Goal: Information Seeking & Learning: Learn about a topic

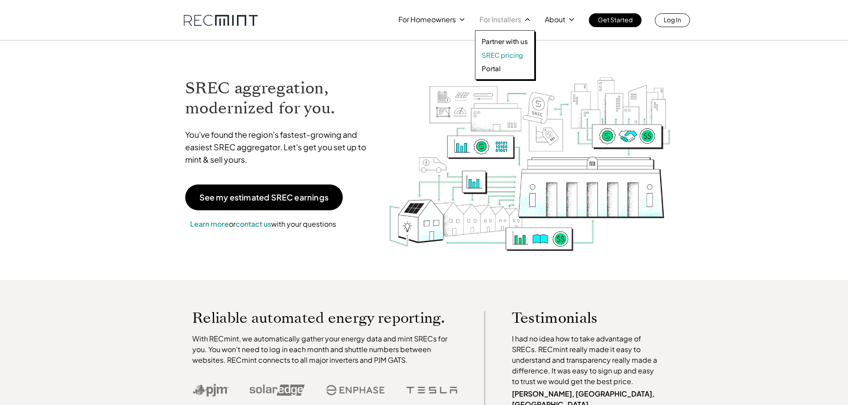
click at [512, 56] on p "SREC pricing" at bounding box center [501, 55] width 41 height 9
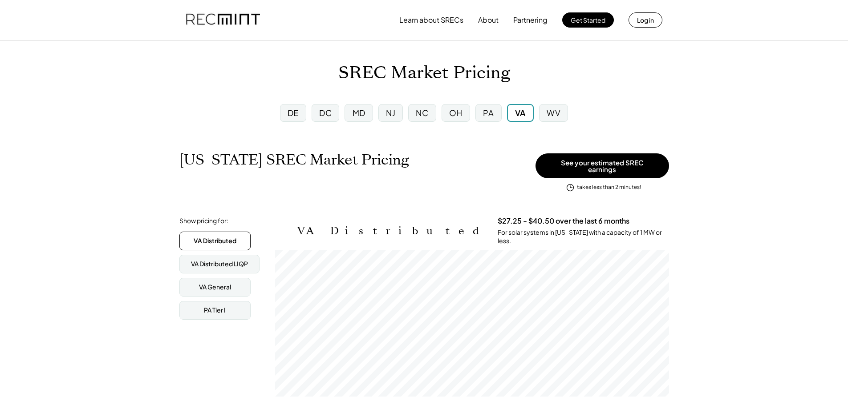
scroll to position [147, 394]
click at [325, 117] on div "DC" at bounding box center [325, 112] width 12 height 11
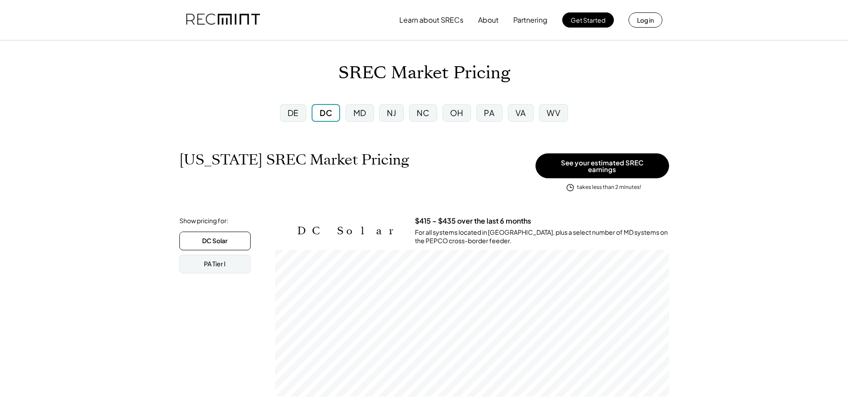
scroll to position [147, 394]
click at [363, 114] on div "MD" at bounding box center [359, 112] width 13 height 11
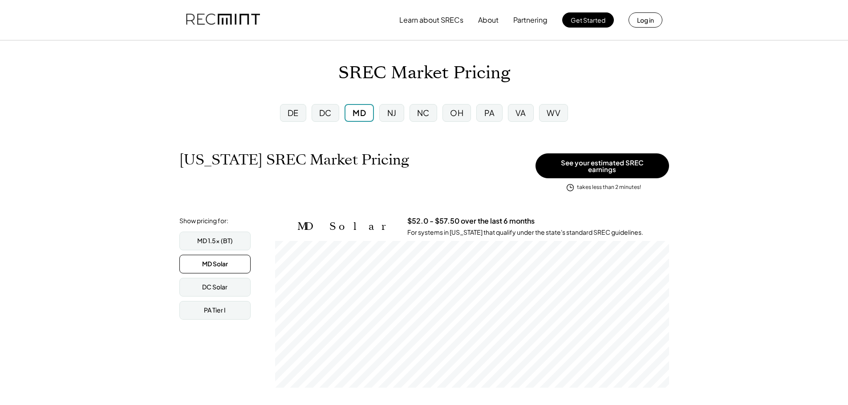
scroll to position [147, 394]
click at [297, 109] on div "DE" at bounding box center [292, 112] width 11 height 11
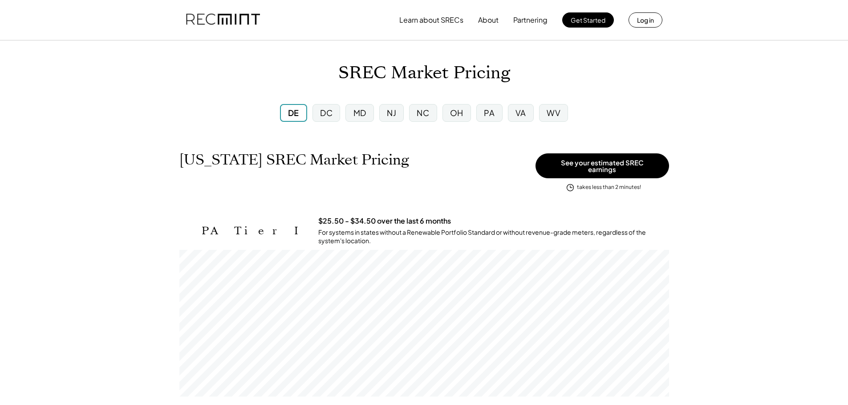
scroll to position [147, 489]
click at [357, 112] on div "MD" at bounding box center [359, 112] width 13 height 11
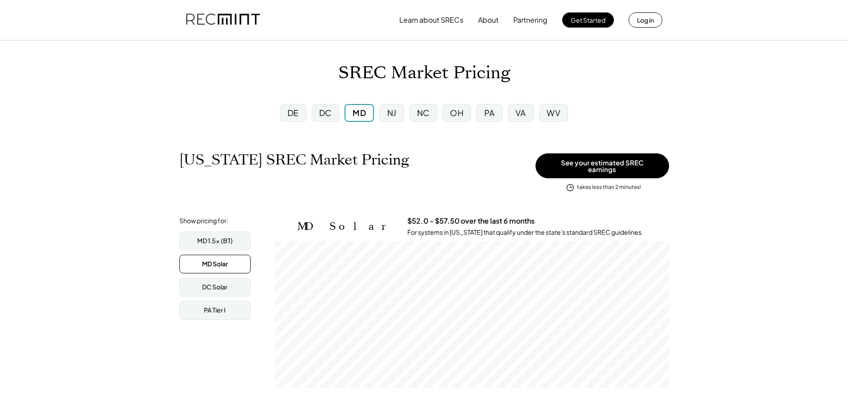
scroll to position [147, 394]
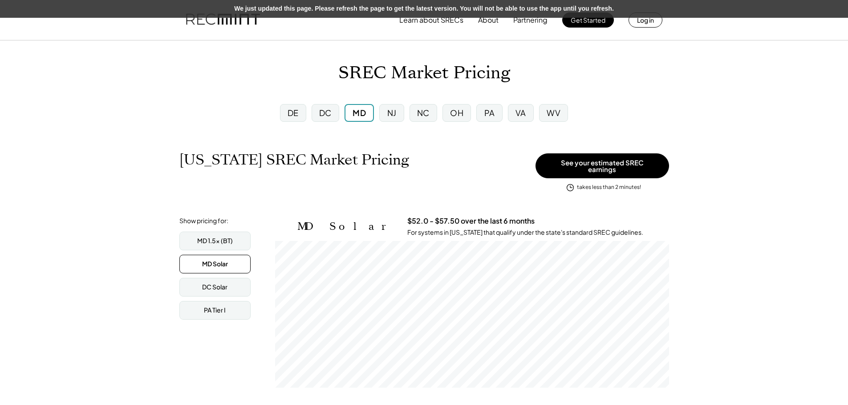
click at [236, 226] on div "Show pricing for: MD 1.5x (BT) MD Solar DC Solar PA Tier I" at bounding box center [223, 269] width 89 height 104
click at [236, 232] on div "MD 1.5x (BT)" at bounding box center [214, 241] width 71 height 19
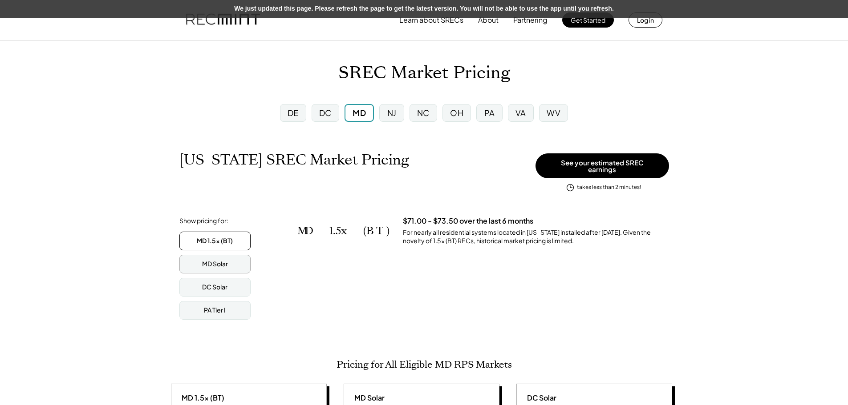
click at [229, 255] on div "MD Solar" at bounding box center [214, 264] width 71 height 19
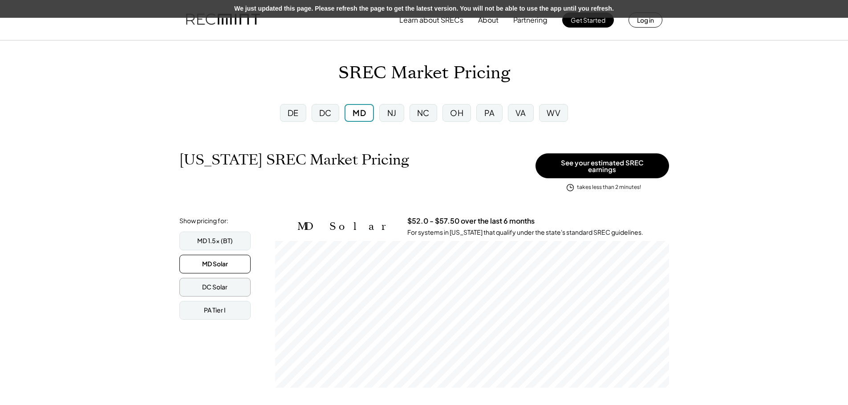
click at [232, 278] on div "DC Solar" at bounding box center [214, 287] width 71 height 19
click at [223, 260] on div "MD Solar" at bounding box center [215, 264] width 26 height 9
click at [399, 113] on div "NJ" at bounding box center [391, 113] width 24 height 18
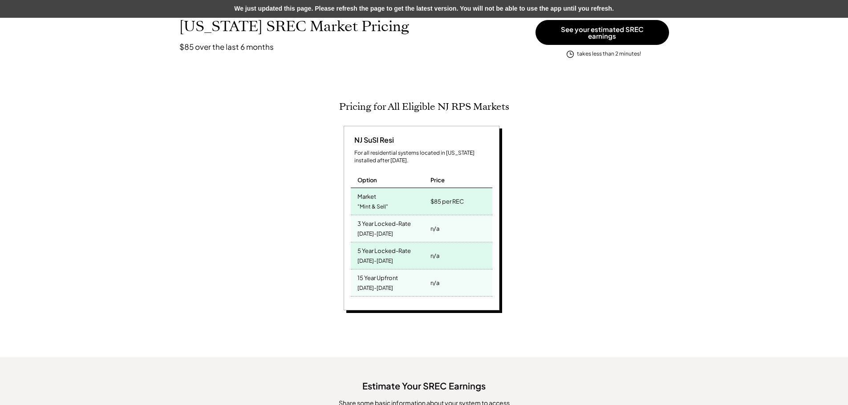
scroll to position [44, 0]
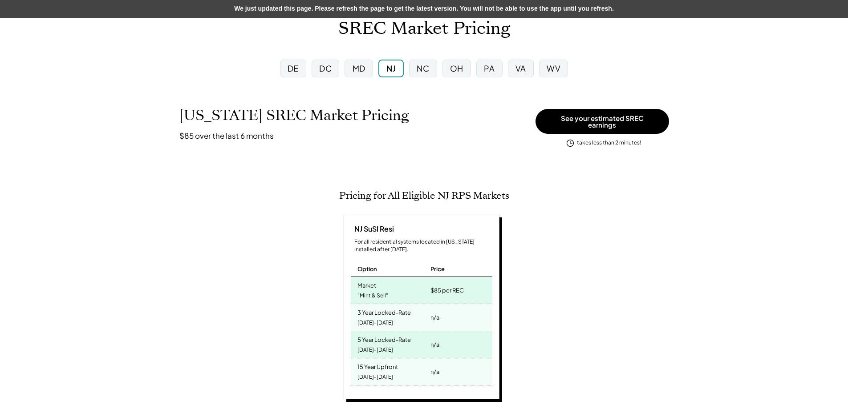
click at [420, 63] on div "NC" at bounding box center [422, 68] width 12 height 11
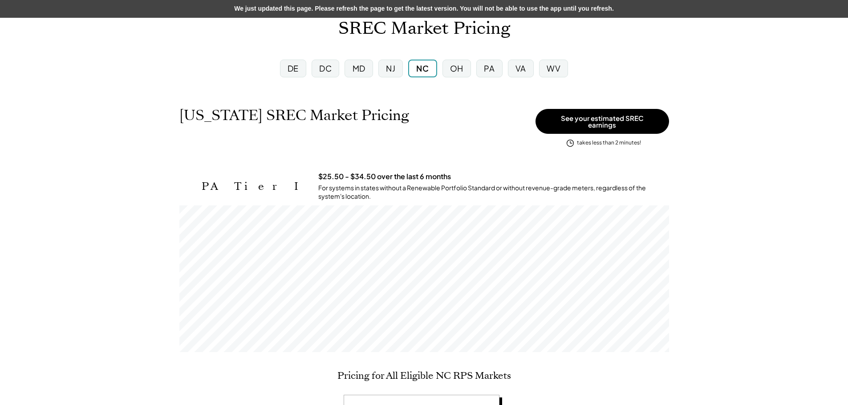
scroll to position [147, 489]
click at [470, 64] on div "OH" at bounding box center [456, 69] width 28 height 18
click at [477, 69] on div "PA" at bounding box center [488, 68] width 31 height 23
click at [487, 68] on div "PA" at bounding box center [489, 68] width 11 height 11
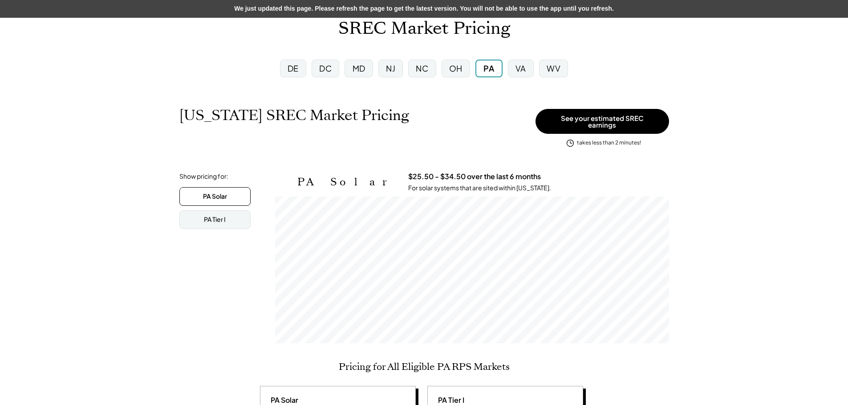
scroll to position [147, 394]
click at [512, 69] on div "VA" at bounding box center [521, 69] width 26 height 18
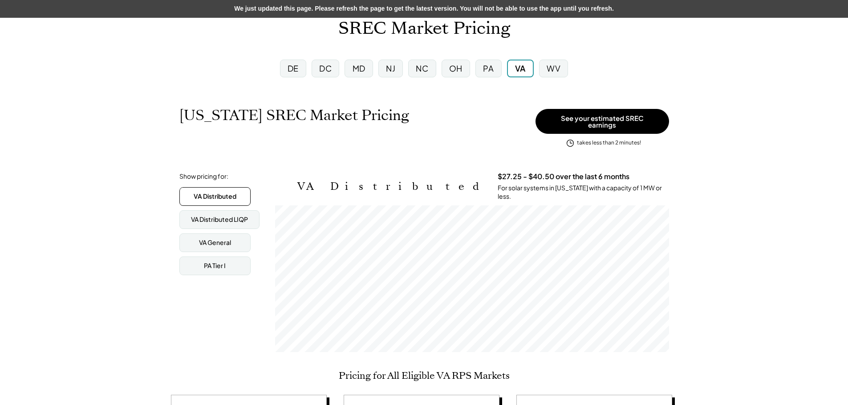
scroll to position [147, 394]
click at [547, 67] on div "WV" at bounding box center [553, 68] width 14 height 11
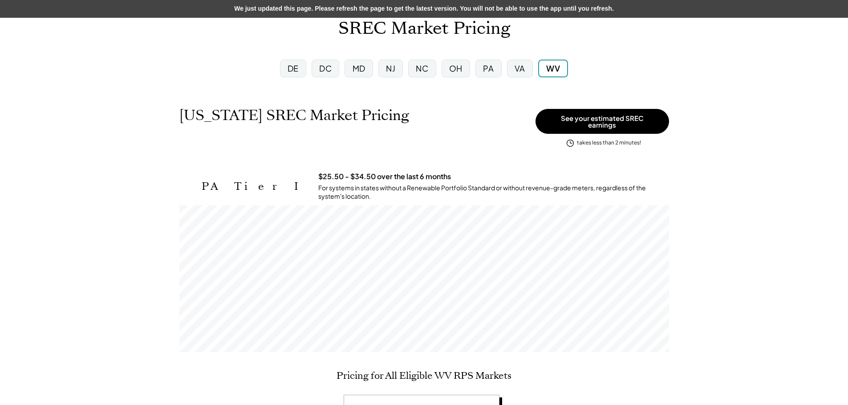
scroll to position [147, 489]
click at [350, 73] on div "MD" at bounding box center [358, 69] width 28 height 18
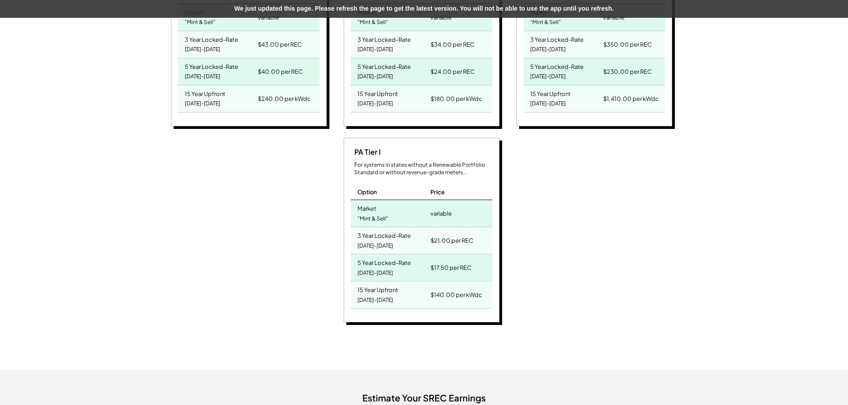
scroll to position [311, 0]
